Goal: Task Accomplishment & Management: Complete application form

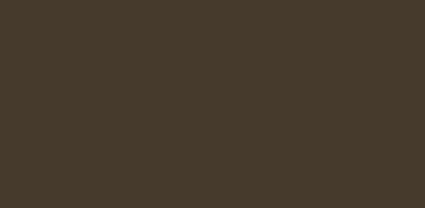
select select "en-[GEOGRAPHIC_DATA]"
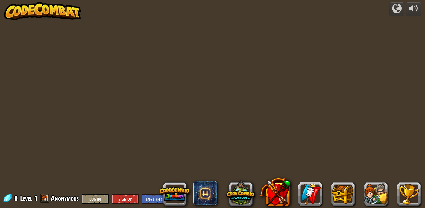
select select "en-[GEOGRAPHIC_DATA]"
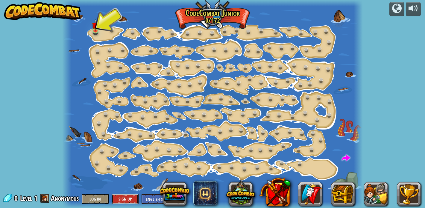
click at [126, 200] on button "Sign Up" at bounding box center [125, 199] width 27 height 10
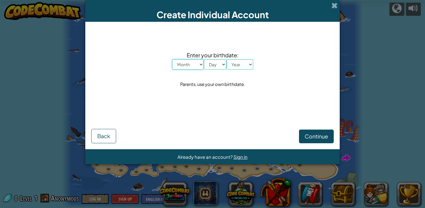
click at [196, 65] on select "Month January February March April May June July August September October Novem…" at bounding box center [188, 65] width 32 height 10
select select "5"
click at [172, 60] on select "Month January February March April May June July August September October Novem…" at bounding box center [188, 65] width 32 height 10
click at [214, 64] on select "Day 1 2 3 4 5 6 7 8 9 10 11 12 13 14 15 16 17 18 19 20 21 22 23 24 25 26 27 28 …" at bounding box center [215, 65] width 22 height 10
select select "4"
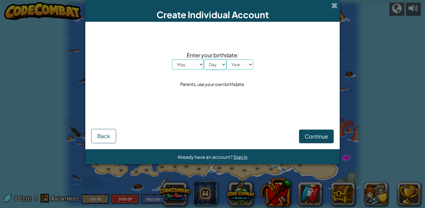
click at [204, 60] on select "Day 1 2 3 4 5 6 7 8 9 10 11 12 13 14 15 16 17 18 19 20 21 22 23 24 25 26 27 28 …" at bounding box center [215, 65] width 22 height 10
click at [237, 69] on select "Year 2025 2024 2023 2022 2021 2020 2019 2018 2017 2016 2015 2014 2013 2012 2011…" at bounding box center [239, 65] width 27 height 10
select select "1999"
click at [226, 60] on select "Year 2025 2024 2023 2022 2021 2020 2019 2018 2017 2016 2015 2014 2013 2012 2011…" at bounding box center [239, 65] width 27 height 10
click at [322, 136] on span "Continue" at bounding box center [315, 136] width 23 height 7
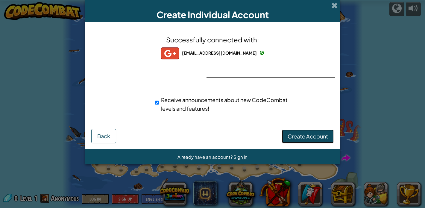
click at [310, 134] on span "Create Account" at bounding box center [307, 136] width 40 height 7
click at [157, 103] on input "Receive announcements about new CodeCombat levels and features!" at bounding box center [157, 103] width 4 height 12
checkbox input "false"
click at [298, 134] on button "Create Account" at bounding box center [308, 137] width 52 height 14
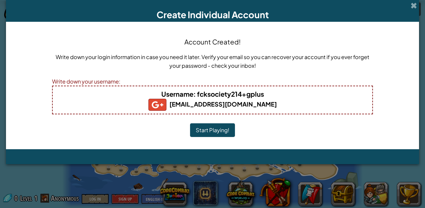
click at [214, 133] on button "Start Playing!" at bounding box center [212, 131] width 45 height 14
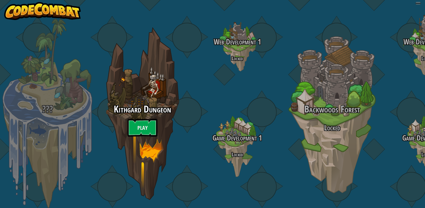
select select "en-[GEOGRAPHIC_DATA]"
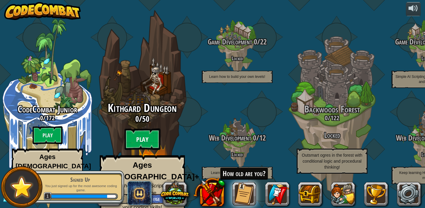
click at [149, 141] on btn "Play" at bounding box center [142, 140] width 36 height 22
select select "en-[GEOGRAPHIC_DATA]"
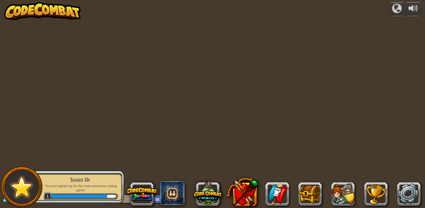
select select "en-[GEOGRAPHIC_DATA]"
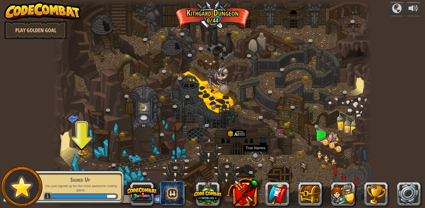
click at [257, 155] on link at bounding box center [257, 157] width 12 height 12
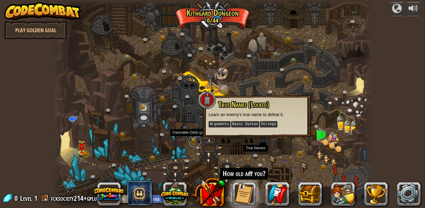
click at [195, 144] on link at bounding box center [195, 141] width 12 height 12
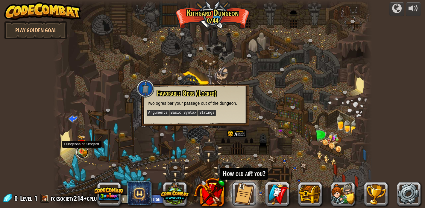
click at [87, 152] on link at bounding box center [82, 153] width 12 height 12
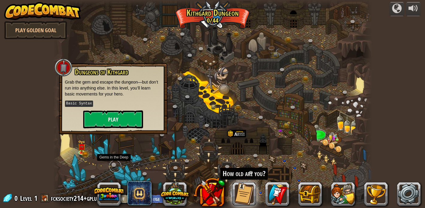
click at [117, 166] on link at bounding box center [115, 167] width 12 height 12
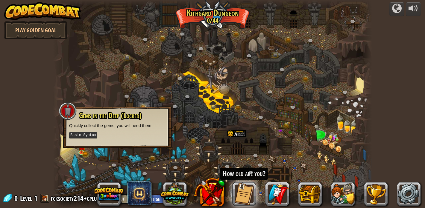
click at [139, 168] on div at bounding box center [212, 104] width 319 height 208
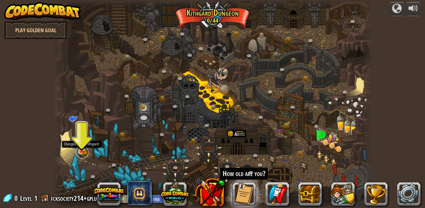
click at [85, 153] on link at bounding box center [82, 153] width 12 height 12
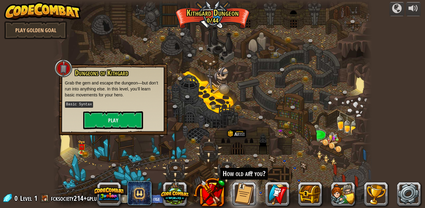
click at [122, 130] on div "Dungeons of [PERSON_NAME] Grab the gem and escape the dungeon—but don’t run int…" at bounding box center [113, 99] width 108 height 71
click at [126, 120] on button "Play" at bounding box center [113, 121] width 60 height 18
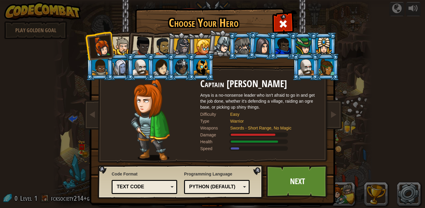
click at [168, 44] on li at bounding box center [181, 46] width 28 height 29
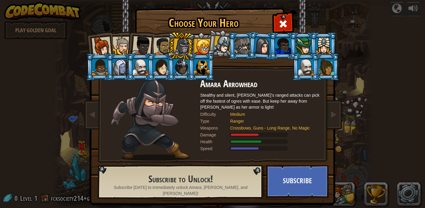
click at [224, 46] on div at bounding box center [223, 45] width 18 height 18
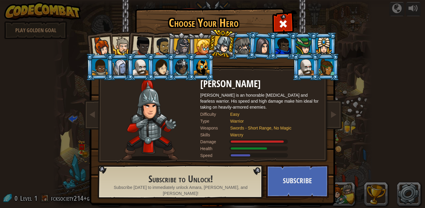
click at [257, 41] on div at bounding box center [262, 45] width 17 height 17
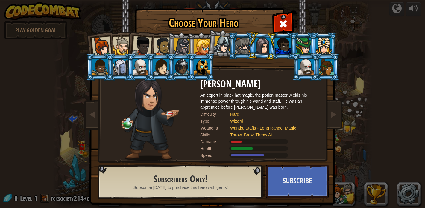
click at [172, 42] on li at bounding box center [181, 46] width 28 height 29
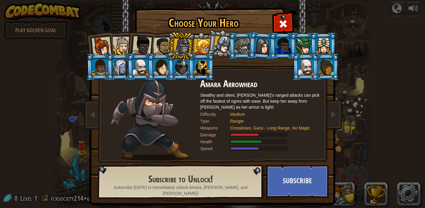
click at [141, 44] on div at bounding box center [142, 46] width 20 height 20
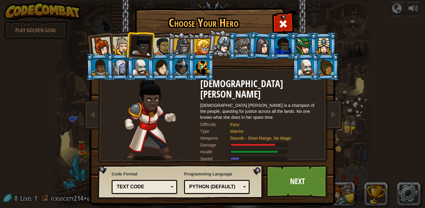
click at [124, 48] on div at bounding box center [121, 46] width 18 height 18
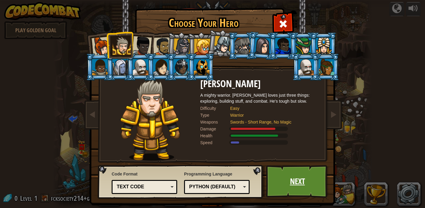
click at [286, 178] on link "Next" at bounding box center [297, 181] width 62 height 33
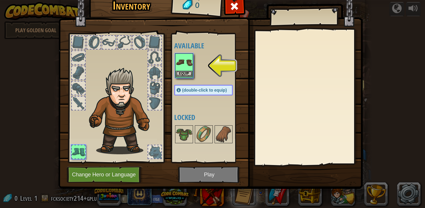
click at [184, 62] on img at bounding box center [184, 62] width 17 height 17
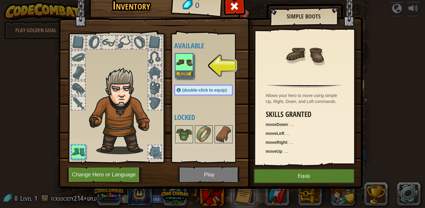
click at [184, 62] on img at bounding box center [184, 62] width 17 height 17
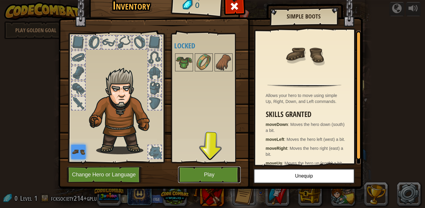
click at [214, 174] on button "Play" at bounding box center [209, 175] width 62 height 16
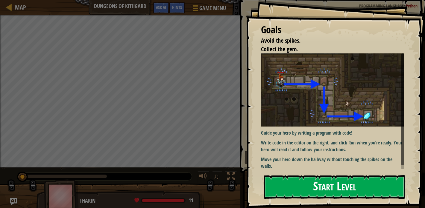
click at [317, 190] on button "Start Level" at bounding box center [333, 188] width 141 height 24
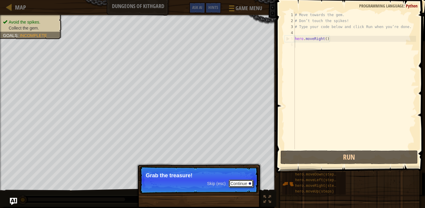
click at [238, 188] on button "Continue" at bounding box center [240, 184] width 25 height 8
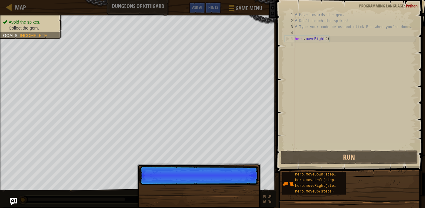
scroll to position [3, 0]
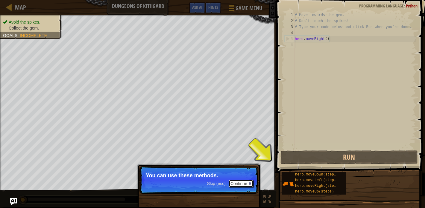
click at [248, 187] on button "Continue" at bounding box center [240, 184] width 25 height 8
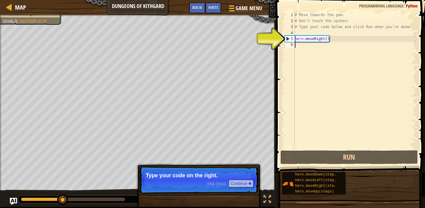
click at [315, 58] on div "# Move towards the gem. # Don’t touch the spikes! # Type your code below and cl…" at bounding box center [354, 87] width 122 height 150
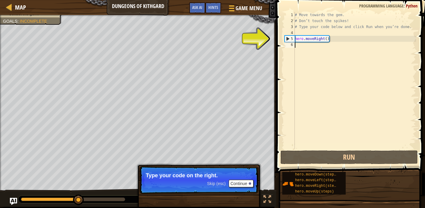
click at [242, 188] on p "Skip (esc) Continue Type your code on the right." at bounding box center [198, 181] width 119 height 28
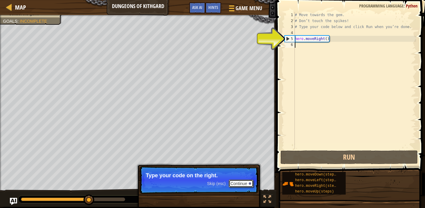
click at [242, 188] on button "Continue" at bounding box center [240, 184] width 25 height 8
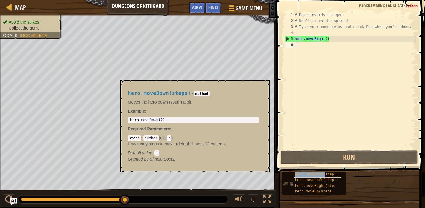
click at [325, 176] on span "hero.moveDown(steps)" at bounding box center [316, 175] width 43 height 4
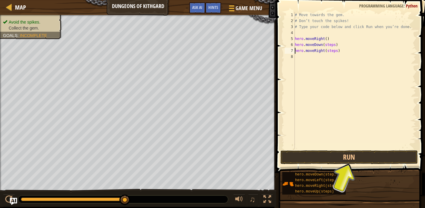
click at [331, 47] on div "# Move towards the gem. # Don’t touch the spikes! # Type your code below and cl…" at bounding box center [354, 87] width 122 height 150
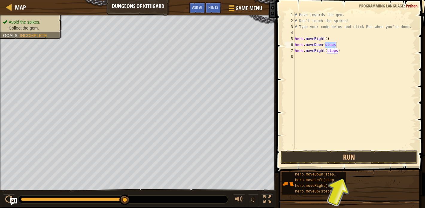
click at [331, 47] on div "# Move towards the gem. # Don’t touch the spikes! # Type your code below and cl…" at bounding box center [354, 87] width 122 height 150
click at [335, 52] on div "# Move towards the gem. # Don’t touch the spikes! # Type your code below and cl…" at bounding box center [354, 87] width 122 height 150
type textarea "hero.moveRight()"
click at [339, 157] on button "Run" at bounding box center [348, 158] width 137 height 14
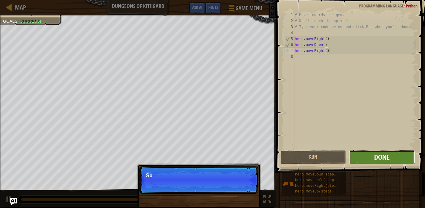
click at [384, 158] on span "Done" at bounding box center [382, 158] width 16 height 10
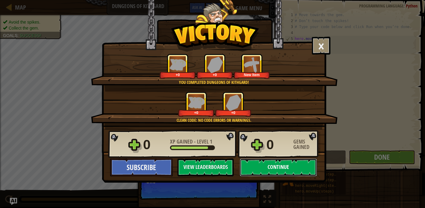
click at [272, 170] on button "Continue" at bounding box center [278, 168] width 77 height 18
select select "en-[GEOGRAPHIC_DATA]"
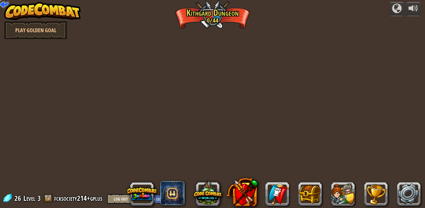
select select "en-[GEOGRAPHIC_DATA]"
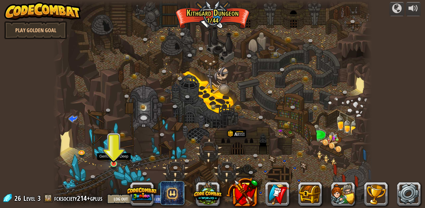
click at [115, 162] on img at bounding box center [114, 156] width 8 height 18
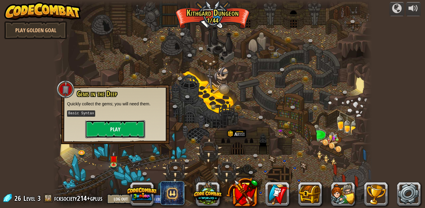
click at [139, 134] on button "Play" at bounding box center [115, 130] width 60 height 18
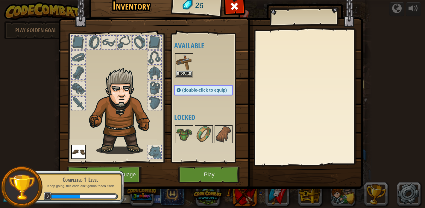
click at [185, 59] on img at bounding box center [184, 62] width 17 height 17
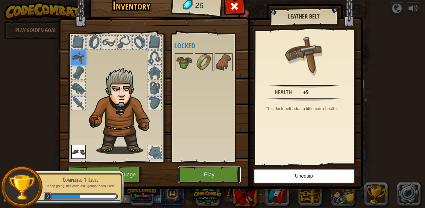
click at [214, 180] on button "Play" at bounding box center [209, 175] width 62 height 16
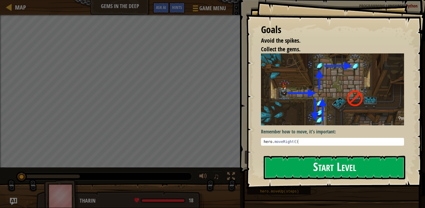
click at [317, 156] on button "Start Level" at bounding box center [333, 168] width 141 height 24
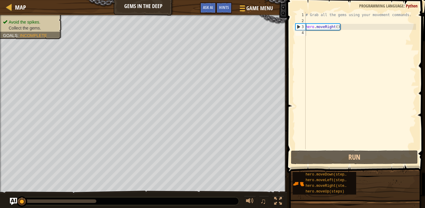
drag, startPoint x: 338, startPoint y: 177, endPoint x: 344, endPoint y: 97, distance: 79.7
click at [344, 97] on div "Hints 1 2 3 4 # Grab all the gems using your movement commands. hero . moveRigh…" at bounding box center [355, 102] width 140 height 205
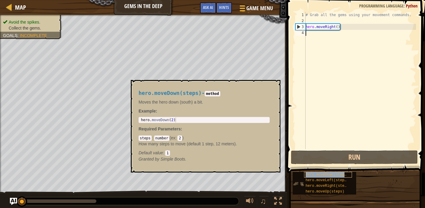
click at [336, 174] on span "hero.moveDown(steps)" at bounding box center [326, 175] width 43 height 4
drag, startPoint x: 336, startPoint y: 174, endPoint x: 353, endPoint y: 60, distance: 115.8
click at [353, 59] on div "Hints 1 2 3 4 # Grab all the gems using your movement commands. hero . moveRigh…" at bounding box center [355, 102] width 140 height 205
click at [327, 174] on span "hero.moveDown(steps)" at bounding box center [326, 175] width 43 height 4
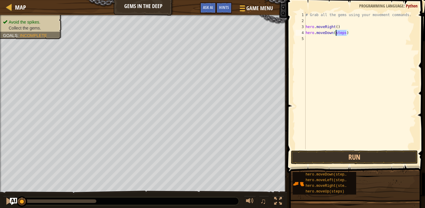
drag, startPoint x: 346, startPoint y: 34, endPoint x: 335, endPoint y: 34, distance: 11.4
click at [335, 34] on div "# Grab all the gems using your movement commands. hero . moveRight ( ) hero . m…" at bounding box center [360, 87] width 112 height 150
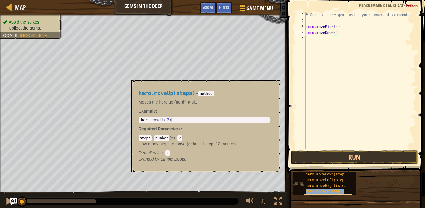
click at [323, 193] on span "hero.moveUp(steps)" at bounding box center [324, 192] width 39 height 4
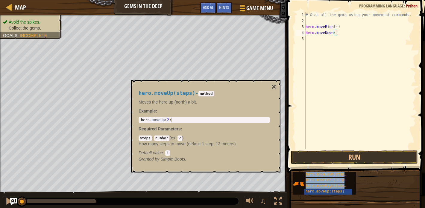
drag, startPoint x: 323, startPoint y: 193, endPoint x: 350, endPoint y: 82, distance: 113.7
click at [351, 82] on div "Hints hero.moveDown() 1 2 3 4 5 # Grab all the gems using your movement command…" at bounding box center [355, 102] width 140 height 205
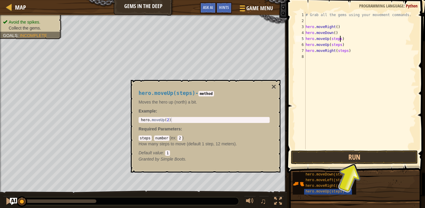
click at [339, 40] on div "# Grab all the gems using your movement commands. hero . moveRight ( ) hero . m…" at bounding box center [360, 87] width 112 height 150
click at [338, 45] on div "# Grab all the gems using your movement commands. hero . moveRight ( ) hero . m…" at bounding box center [360, 87] width 112 height 150
click at [342, 52] on div "# Grab all the gems using your movement commands. hero . moveRight ( ) hero . m…" at bounding box center [360, 87] width 112 height 150
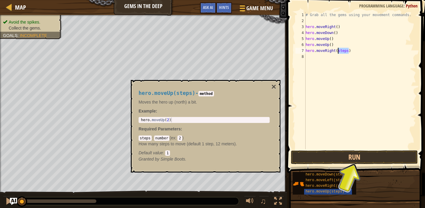
click at [342, 52] on div "# Grab all the gems using your movement commands. hero . moveRight ( ) hero . m…" at bounding box center [360, 87] width 112 height 150
type textarea "hero.moveRight()"
click at [362, 163] on button "Run" at bounding box center [354, 158] width 127 height 14
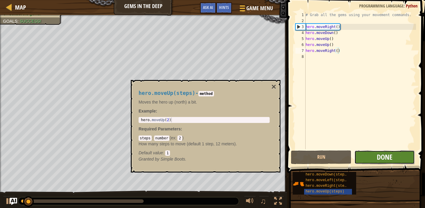
click at [385, 157] on span "Done" at bounding box center [384, 158] width 16 height 10
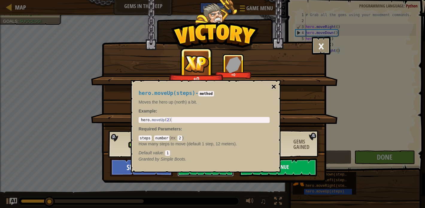
click at [274, 87] on button "×" at bounding box center [273, 87] width 5 height 8
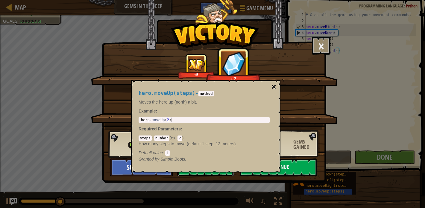
click at [274, 87] on button "×" at bounding box center [273, 87] width 5 height 8
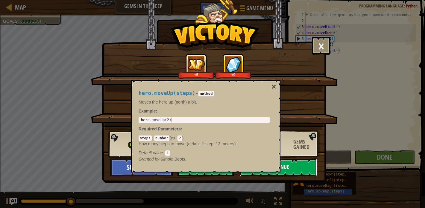
click at [295, 166] on button "Continue" at bounding box center [278, 168] width 77 height 18
select select "en-[GEOGRAPHIC_DATA]"
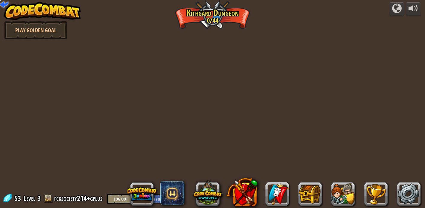
select select "en-[GEOGRAPHIC_DATA]"
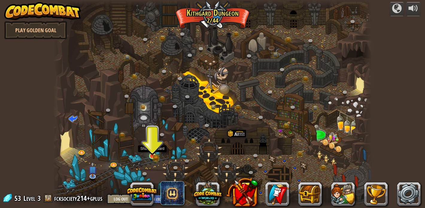
click at [153, 156] on img at bounding box center [152, 148] width 8 height 17
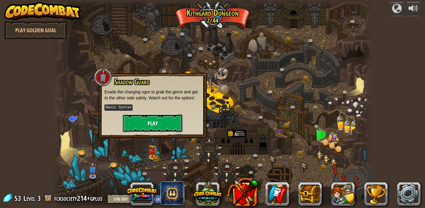
click at [174, 120] on button "Play" at bounding box center [153, 124] width 60 height 18
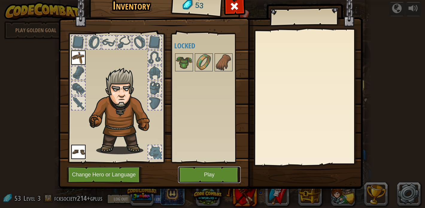
click at [216, 176] on button "Play" at bounding box center [209, 175] width 62 height 16
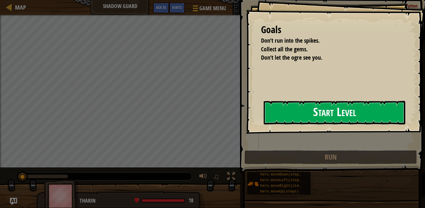
click at [323, 121] on button "Start Level" at bounding box center [333, 113] width 141 height 24
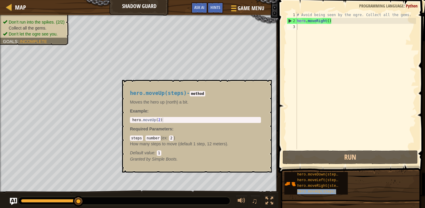
drag, startPoint x: 327, startPoint y: 193, endPoint x: 338, endPoint y: 102, distance: 92.1
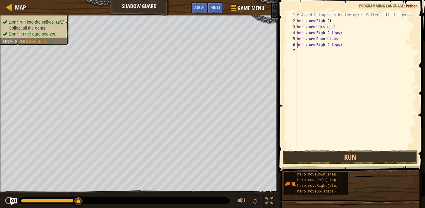
click at [327, 27] on div "# Avoid being seen by the ogre. Collect all the gems. hero . moveRight ( ) hero…" at bounding box center [355, 87] width 120 height 150
click at [335, 34] on div "# Avoid being seen by the ogre. Collect all the gems. hero . moveRight ( ) hero…" at bounding box center [355, 87] width 120 height 150
click at [335, 41] on div "# Avoid being seen by the ogre. Collect all the gems. hero . moveRight ( ) hero…" at bounding box center [355, 87] width 120 height 150
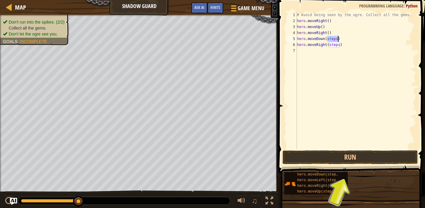
drag, startPoint x: 335, startPoint y: 41, endPoint x: 337, endPoint y: 31, distance: 10.4
click at [335, 41] on div "# Avoid being seen by the ogre. Collect all the gems. hero . moveRight ( ) hero…" at bounding box center [355, 87] width 120 height 150
type textarea "hero.moveDown()"
click at [334, 48] on div "# Avoid being seen by the ogre. Collect all the gems. hero . moveRight ( ) hero…" at bounding box center [355, 87] width 120 height 150
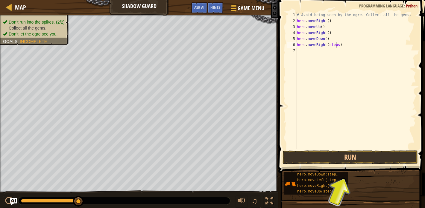
click at [335, 46] on div "# Avoid being seen by the ogre. Collect all the gems. hero . moveRight ( ) hero…" at bounding box center [355, 87] width 120 height 150
type textarea "hero.moveRight()"
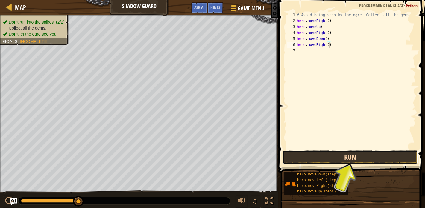
click at [354, 156] on button "Run" at bounding box center [349, 158] width 135 height 14
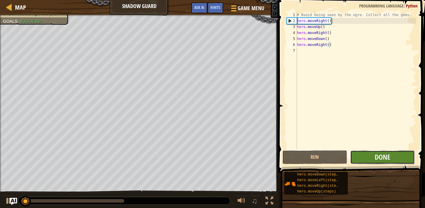
click at [368, 158] on button "Done" at bounding box center [382, 158] width 65 height 14
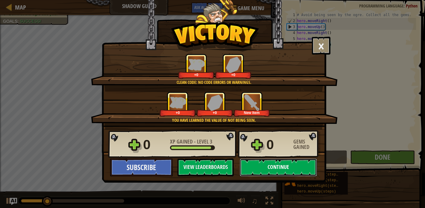
click at [280, 169] on button "Continue" at bounding box center [278, 168] width 77 height 18
select select "en-[GEOGRAPHIC_DATA]"
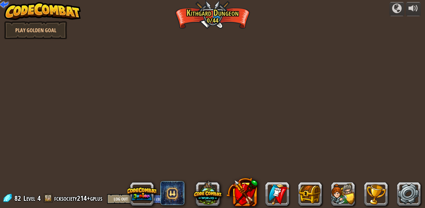
select select "en-[GEOGRAPHIC_DATA]"
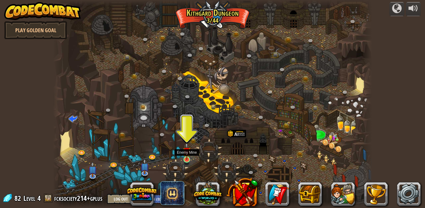
click at [187, 155] on img at bounding box center [187, 152] width 8 height 18
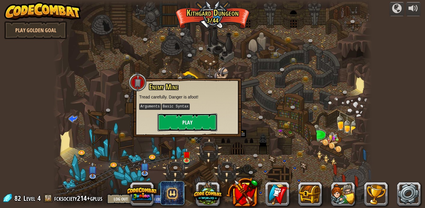
click at [205, 119] on button "Play" at bounding box center [187, 123] width 60 height 18
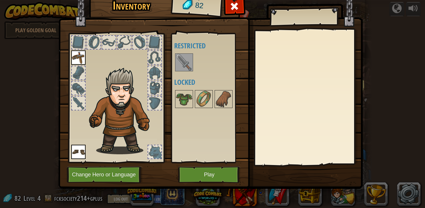
click at [187, 58] on img at bounding box center [184, 62] width 17 height 17
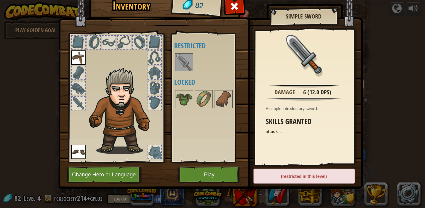
click at [187, 58] on img at bounding box center [184, 62] width 17 height 17
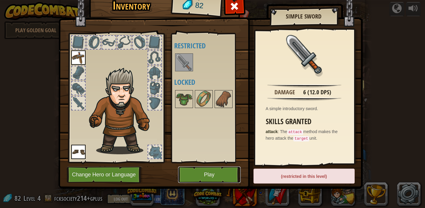
click at [206, 183] on button "Play" at bounding box center [209, 175] width 62 height 16
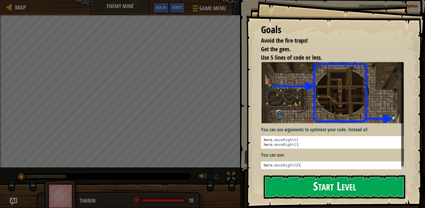
click at [304, 176] on button "Start Level" at bounding box center [333, 188] width 141 height 24
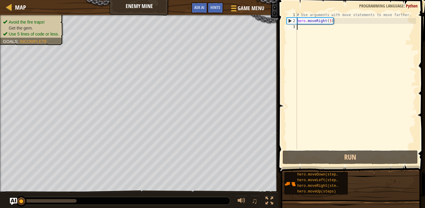
click at [337, 75] on div "# Use arguments with move statements to move farther. hero . moveRight ( 3 )" at bounding box center [355, 87] width 120 height 150
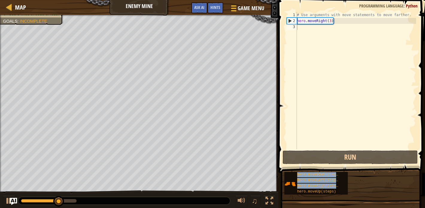
drag, startPoint x: 324, startPoint y: 190, endPoint x: 339, endPoint y: 98, distance: 93.7
click at [339, 98] on div "Hints 1 2 3 # Use arguments with move statements to move farther. hero . moveRi…" at bounding box center [350, 102] width 148 height 205
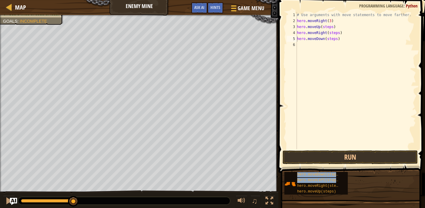
drag, startPoint x: 325, startPoint y: 186, endPoint x: 348, endPoint y: 88, distance: 101.0
click at [348, 88] on div "Hints hero.moveDown(steps) 1 2 3 4 5 6 # Use arguments with move statements to …" at bounding box center [350, 102] width 148 height 205
click at [332, 28] on div "# Use arguments with move statements to move farther. hero . moveRight ( 3 ) he…" at bounding box center [355, 87] width 120 height 150
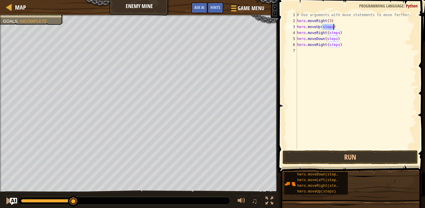
click at [332, 28] on div "# Use arguments with move statements to move farther. hero . moveRight ( 3 ) he…" at bounding box center [355, 87] width 120 height 150
click at [336, 32] on div "# Use arguments with move statements to move farther. hero . moveRight ( 3 ) he…" at bounding box center [355, 87] width 120 height 150
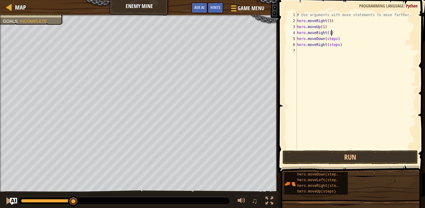
click at [335, 39] on div "# Use arguments with move statements to move farther. hero . moveRight ( 3 ) he…" at bounding box center [355, 87] width 120 height 150
click at [335, 46] on div "# Use arguments with move statements to move farther. hero . moveRight ( 3 ) he…" at bounding box center [355, 87] width 120 height 150
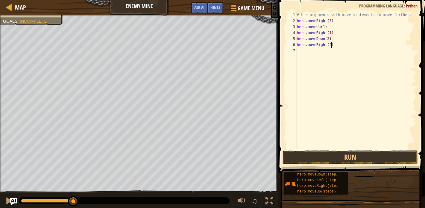
scroll to position [3, 3]
type textarea "hero.moveRight(2)"
click at [347, 158] on button "Run" at bounding box center [349, 158] width 135 height 14
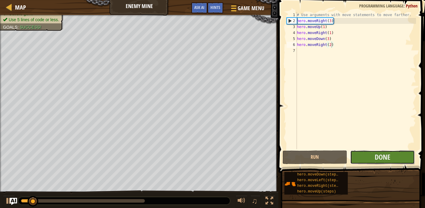
click at [398, 157] on button "Done" at bounding box center [382, 158] width 65 height 14
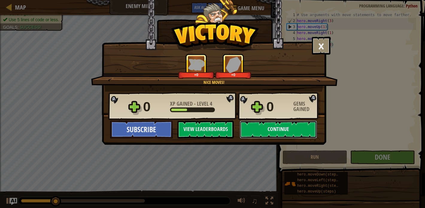
click at [276, 131] on button "Continue" at bounding box center [278, 130] width 77 height 18
select select "en-[GEOGRAPHIC_DATA]"
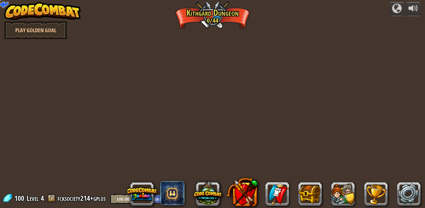
select select "en-[GEOGRAPHIC_DATA]"
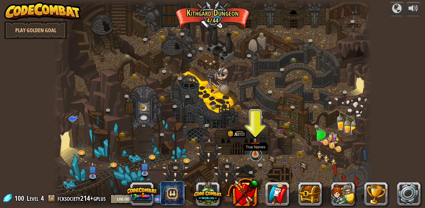
click at [256, 158] on link at bounding box center [256, 155] width 12 height 12
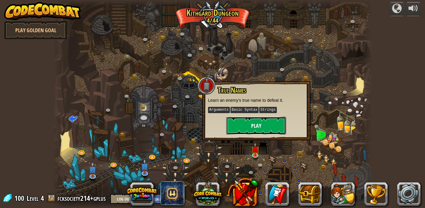
click at [264, 126] on button "Play" at bounding box center [256, 126] width 60 height 18
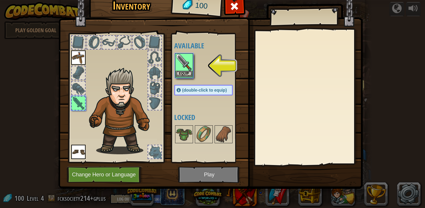
click at [189, 71] on img at bounding box center [184, 62] width 17 height 17
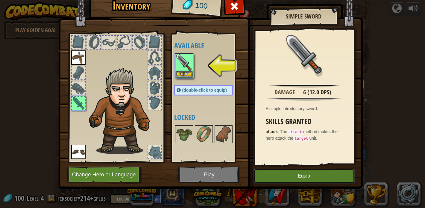
click at [279, 176] on button "Equip" at bounding box center [303, 176] width 101 height 15
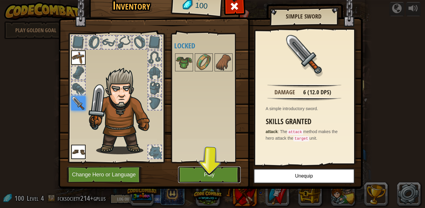
click at [203, 172] on button "Play" at bounding box center [209, 175] width 62 height 16
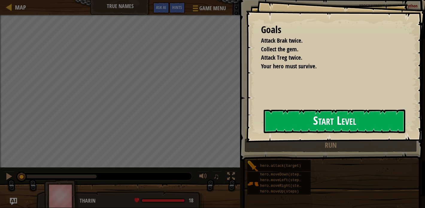
click at [278, 126] on button "Start Level" at bounding box center [333, 122] width 141 height 24
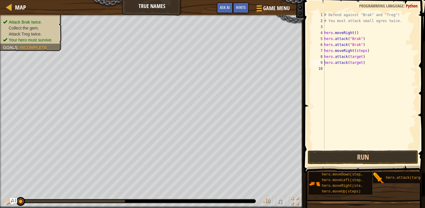
click at [359, 39] on div "# Defend against "Brak" and "Treg"! # You must attack small ogres twice. hero .…" at bounding box center [369, 87] width 93 height 150
click at [362, 51] on div "# Defend against "Brak" and "Treg"! # You must attack small ogres twice. hero .…" at bounding box center [369, 87] width 93 height 150
click at [376, 56] on div "# Defend against "Brak" and "Treg"! # You must attack small ogres twice. hero .…" at bounding box center [369, 87] width 93 height 150
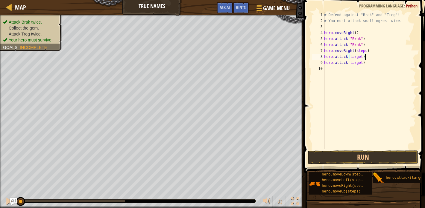
click at [361, 52] on div "# Defend against "Brak" and "Treg"! # You must attack small ogres twice. hero .…" at bounding box center [369, 87] width 93 height 150
click at [359, 56] on div "# Defend against "Brak" and "Treg"! # You must attack small ogres twice. hero .…" at bounding box center [369, 87] width 93 height 150
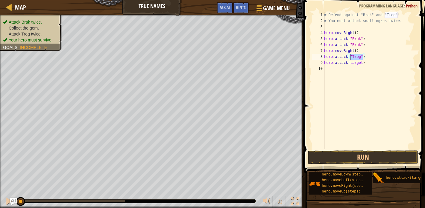
type textarea "hero.attack(target)"
click at [360, 129] on div "# Defend against "Brak" and "Treg"! # You must attack small ogres twice. hero .…" at bounding box center [369, 87] width 93 height 150
click at [362, 67] on div "# Defend against "Brak" and "Treg"! # You must attack small ogres twice. hero .…" at bounding box center [369, 87] width 93 height 150
click at [366, 63] on div "# Defend against "Brak" and "Treg"! # You must attack small ogres twice. hero .…" at bounding box center [369, 87] width 93 height 150
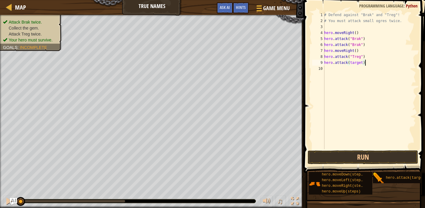
click at [365, 62] on div "# Defend against "Brak" and "Treg"! # You must attack small ogres twice. hero .…" at bounding box center [369, 87] width 93 height 150
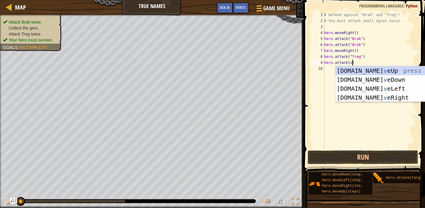
scroll to position [3, 2]
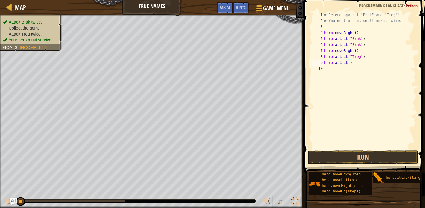
paste textarea "CodeCombat"
type textarea "hero.attack("Treg")"
click at [375, 152] on button "Run" at bounding box center [362, 158] width 111 height 14
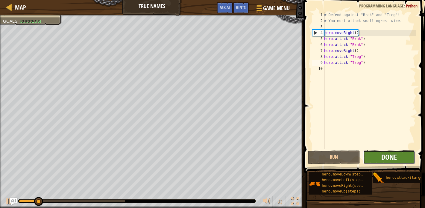
click at [388, 160] on span "Done" at bounding box center [389, 158] width 16 height 10
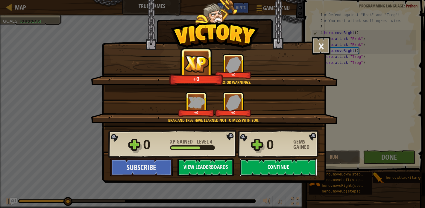
click at [264, 166] on button "Continue" at bounding box center [278, 168] width 77 height 18
select select "en-[GEOGRAPHIC_DATA]"
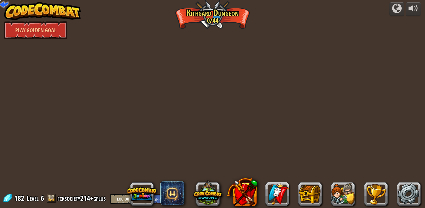
select select "en-[GEOGRAPHIC_DATA]"
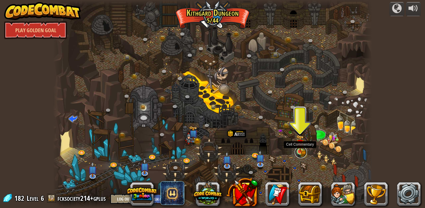
click at [305, 153] on link at bounding box center [301, 153] width 12 height 12
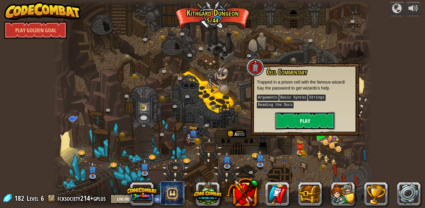
click at [299, 119] on button "Play" at bounding box center [305, 121] width 60 height 18
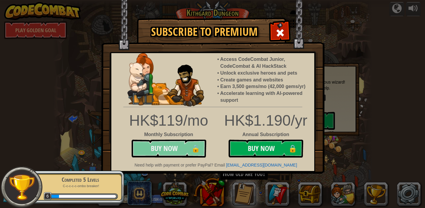
click at [184, 150] on button "Buy Now 🔒" at bounding box center [168, 149] width 75 height 18
